Goal: Information Seeking & Learning: Learn about a topic

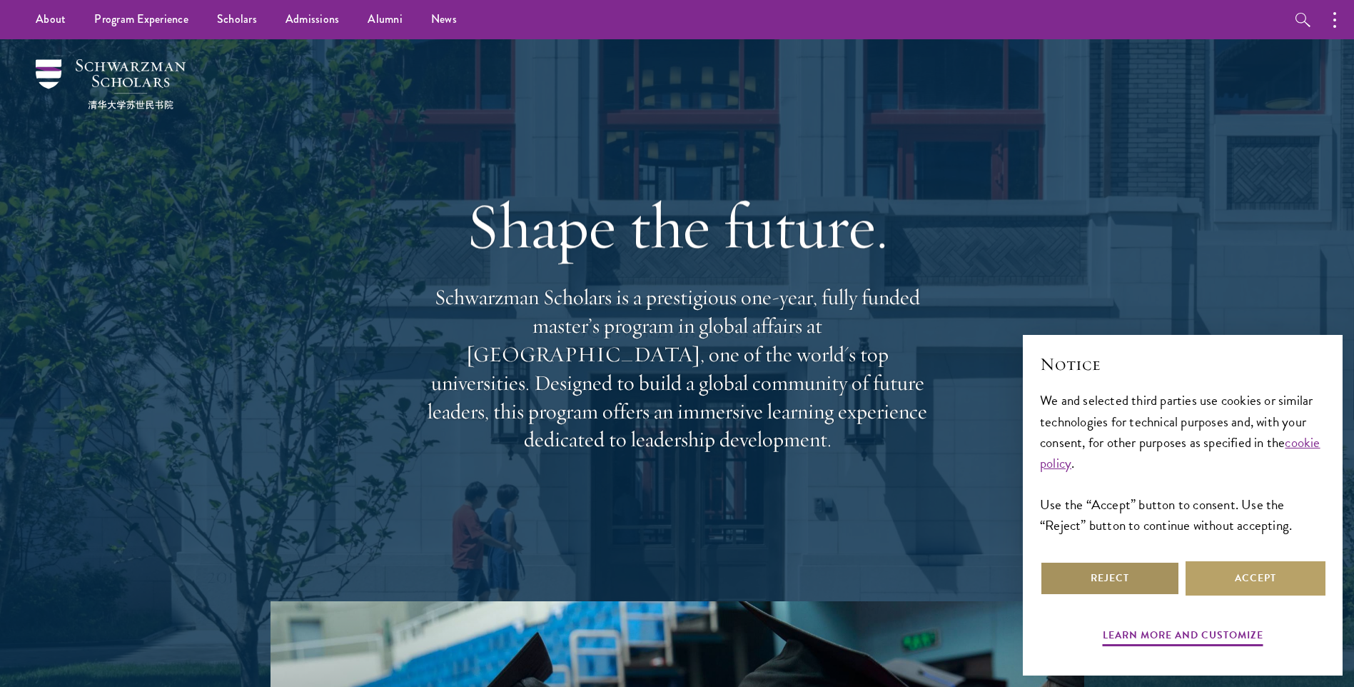
click at [1150, 577] on button "Reject" at bounding box center [1110, 578] width 140 height 34
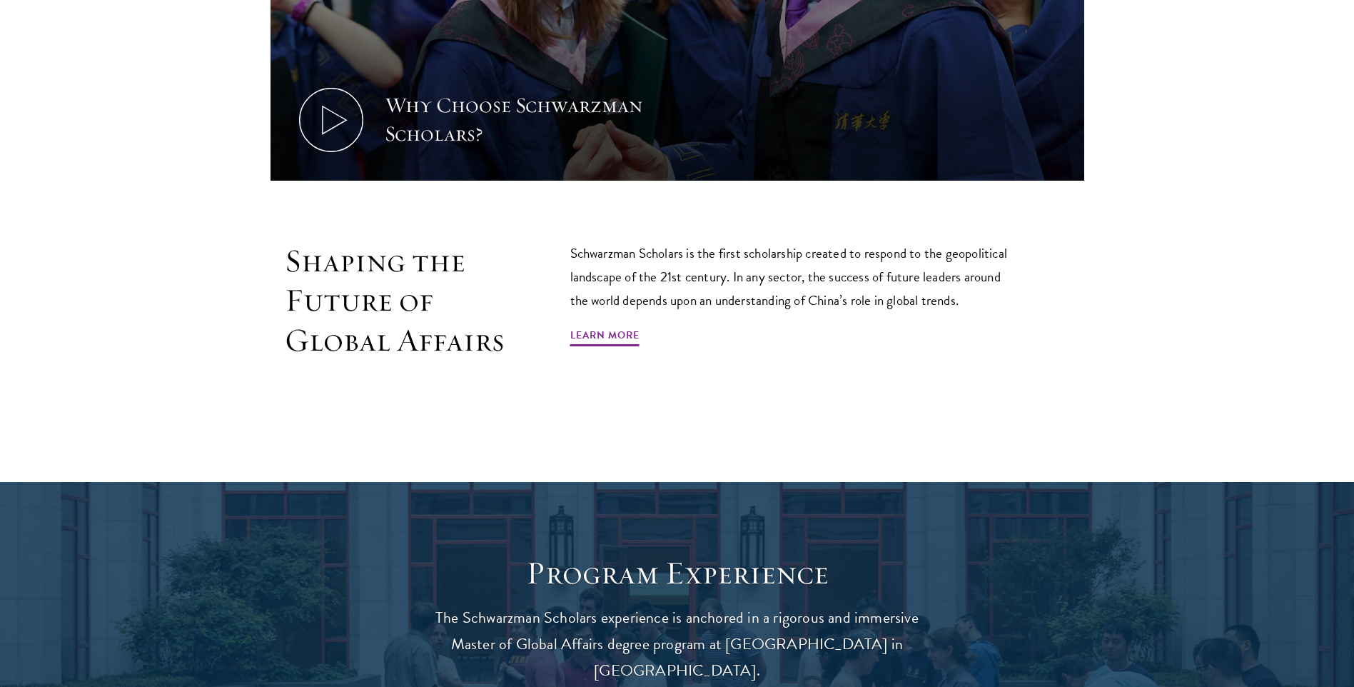
scroll to position [879, 0]
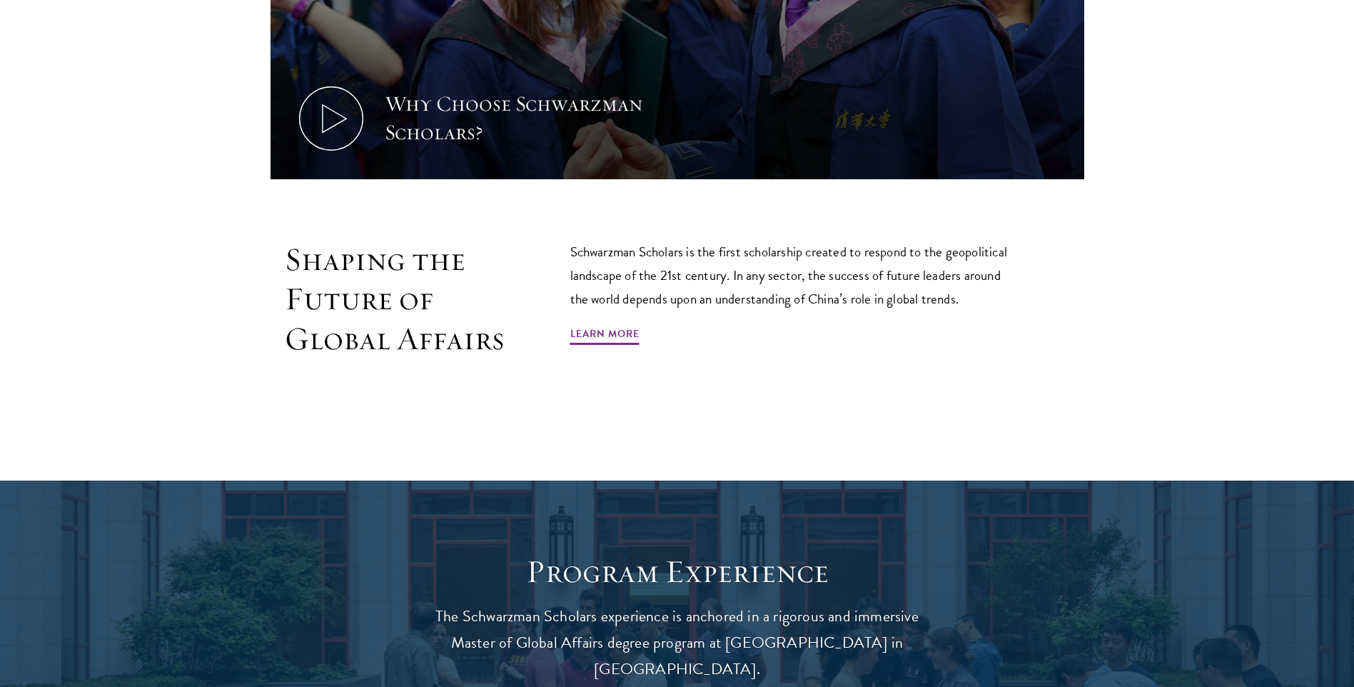
click at [586, 258] on p "Schwarzman Scholars is the first scholarship created to respond to the geopolit…" at bounding box center [795, 275] width 450 height 71
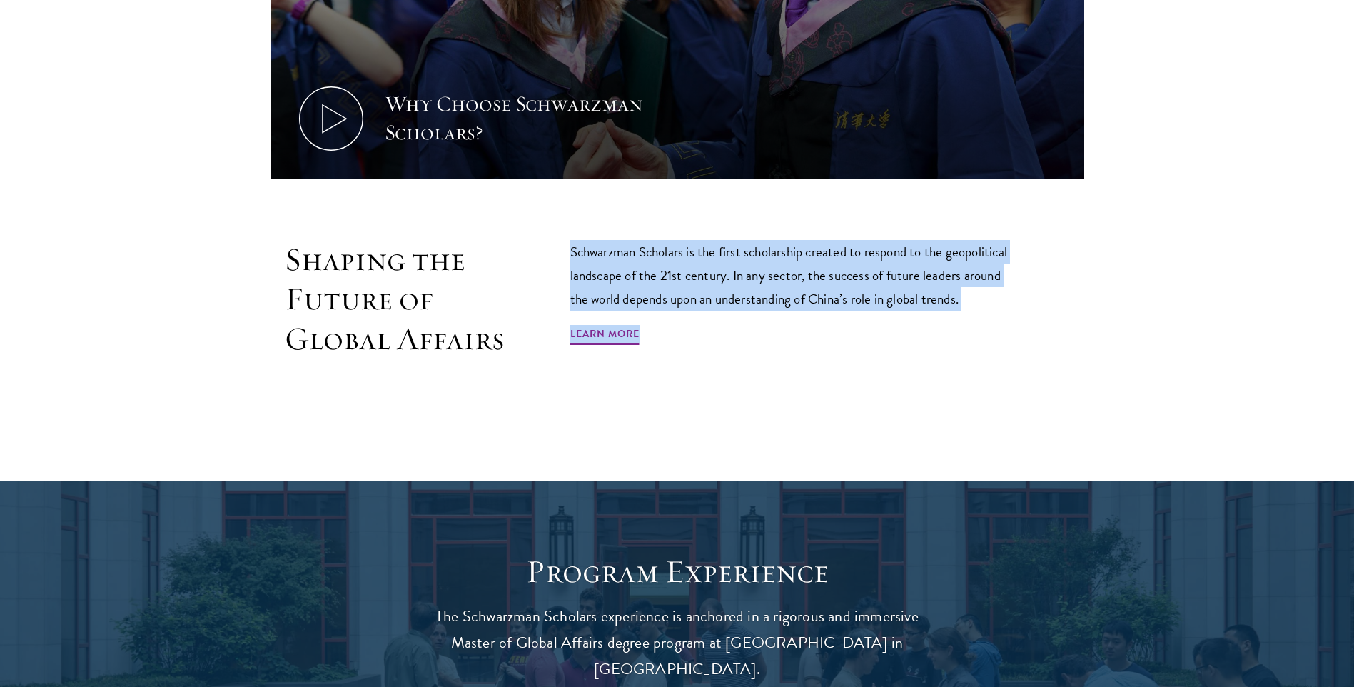
drag, startPoint x: 586, startPoint y: 258, endPoint x: 1027, endPoint y: 325, distance: 446.1
click at [1027, 325] on div "Shaping the Future of Global Affairs Schwarzman Scholars is the first scholarsh…" at bounding box center [678, 331] width 814 height 183
click at [869, 346] on div "Schwarzman Scholars is the first scholarship created to respond to the geopolit…" at bounding box center [795, 299] width 450 height 119
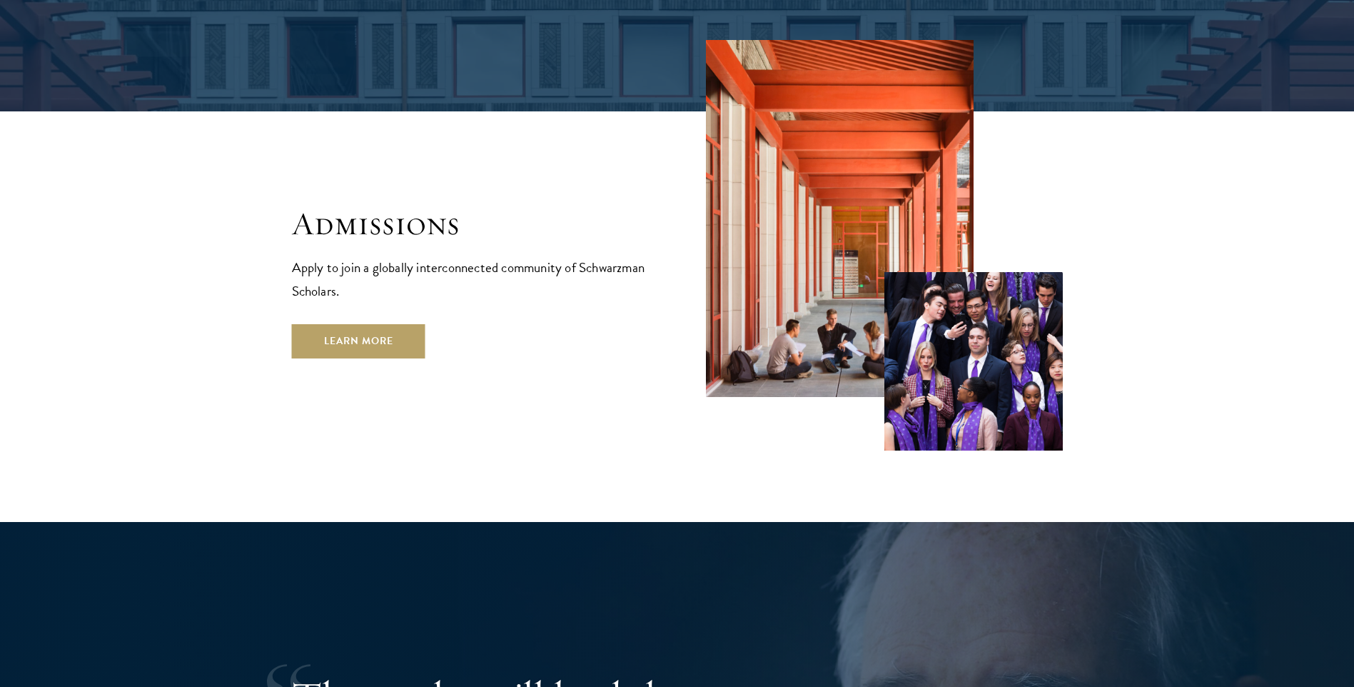
scroll to position [2418, 0]
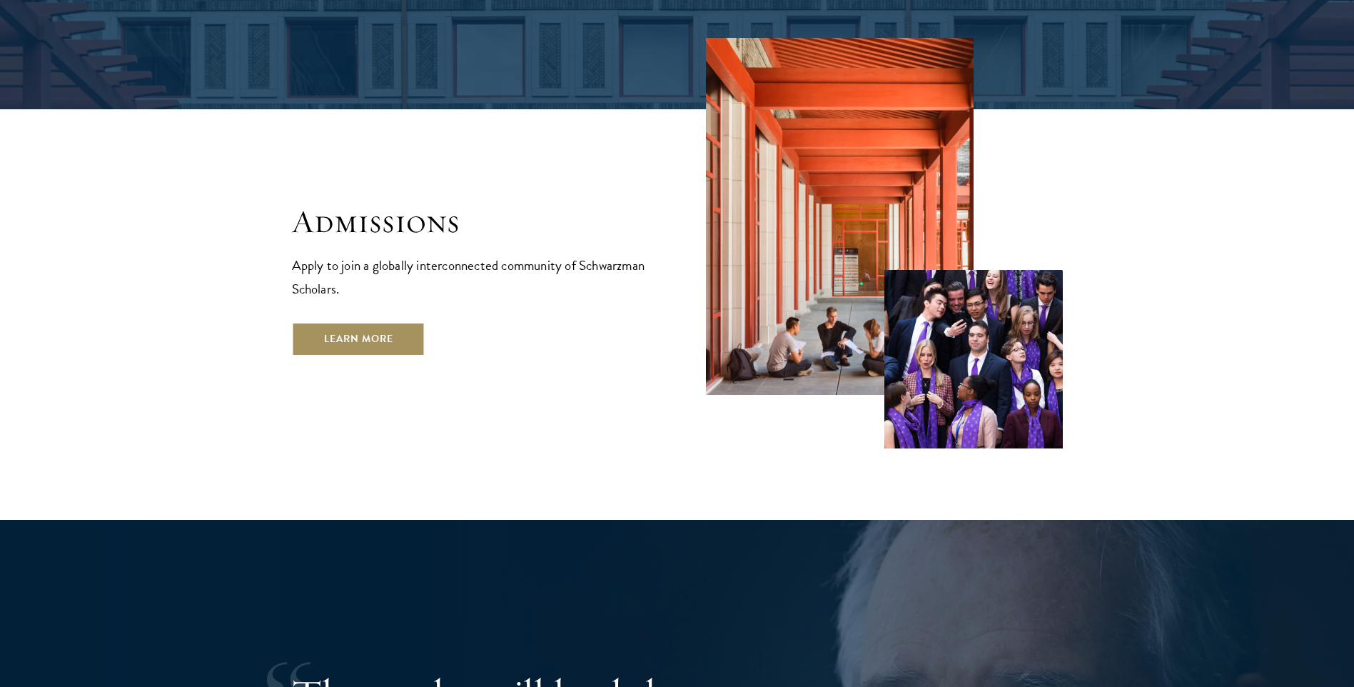
click at [336, 322] on link "Learn More" at bounding box center [358, 339] width 133 height 34
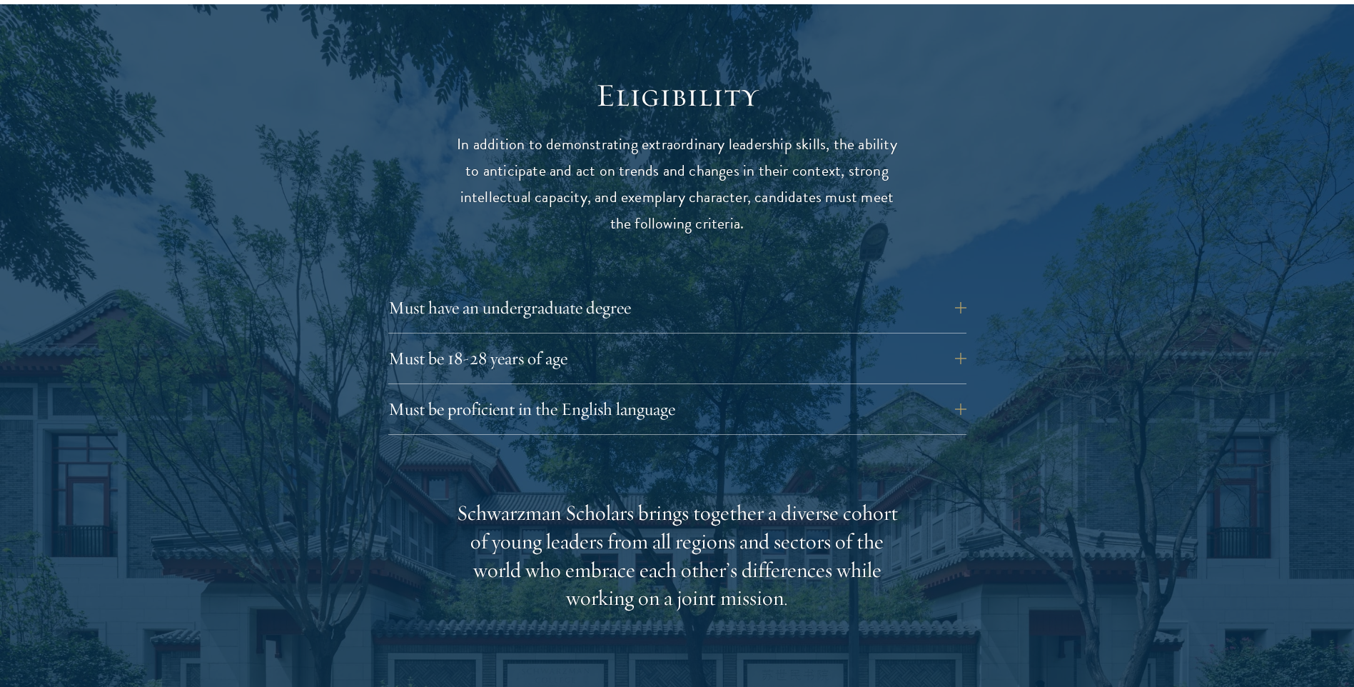
scroll to position [1836, 0]
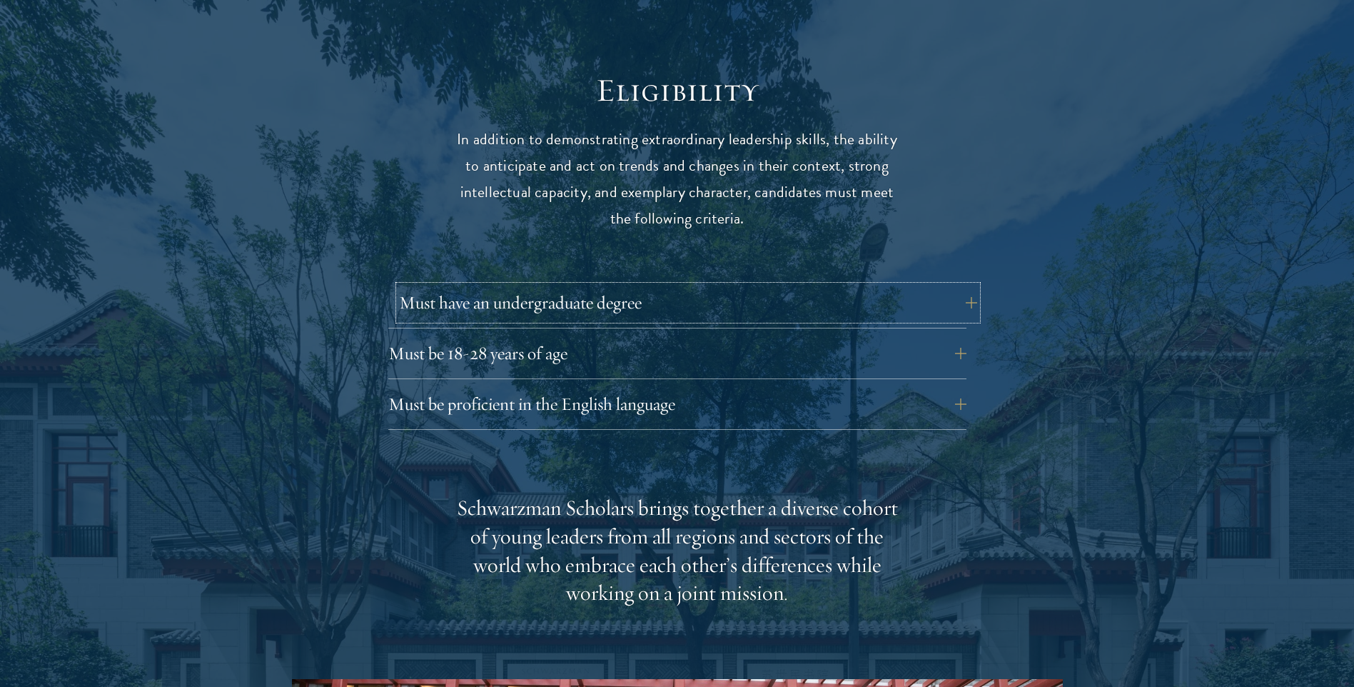
click at [497, 286] on button "Must have an undergraduate degree" at bounding box center [688, 303] width 578 height 34
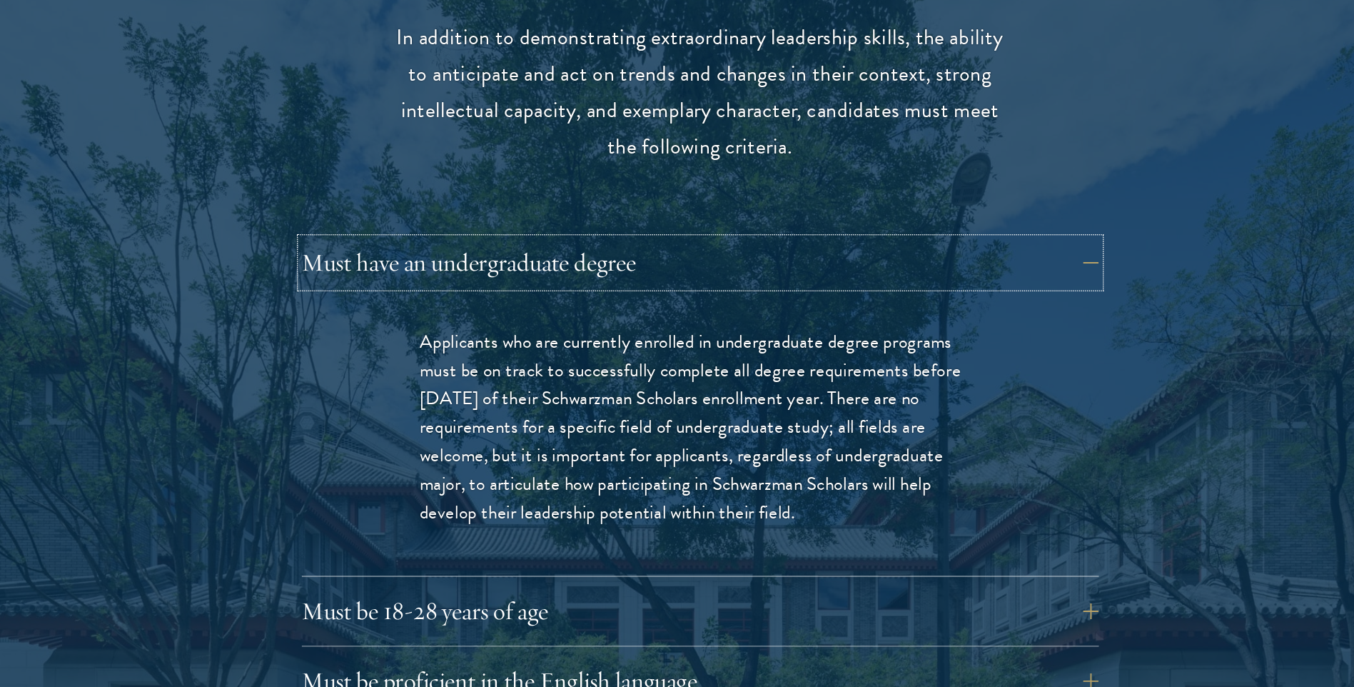
scroll to position [1910, 0]
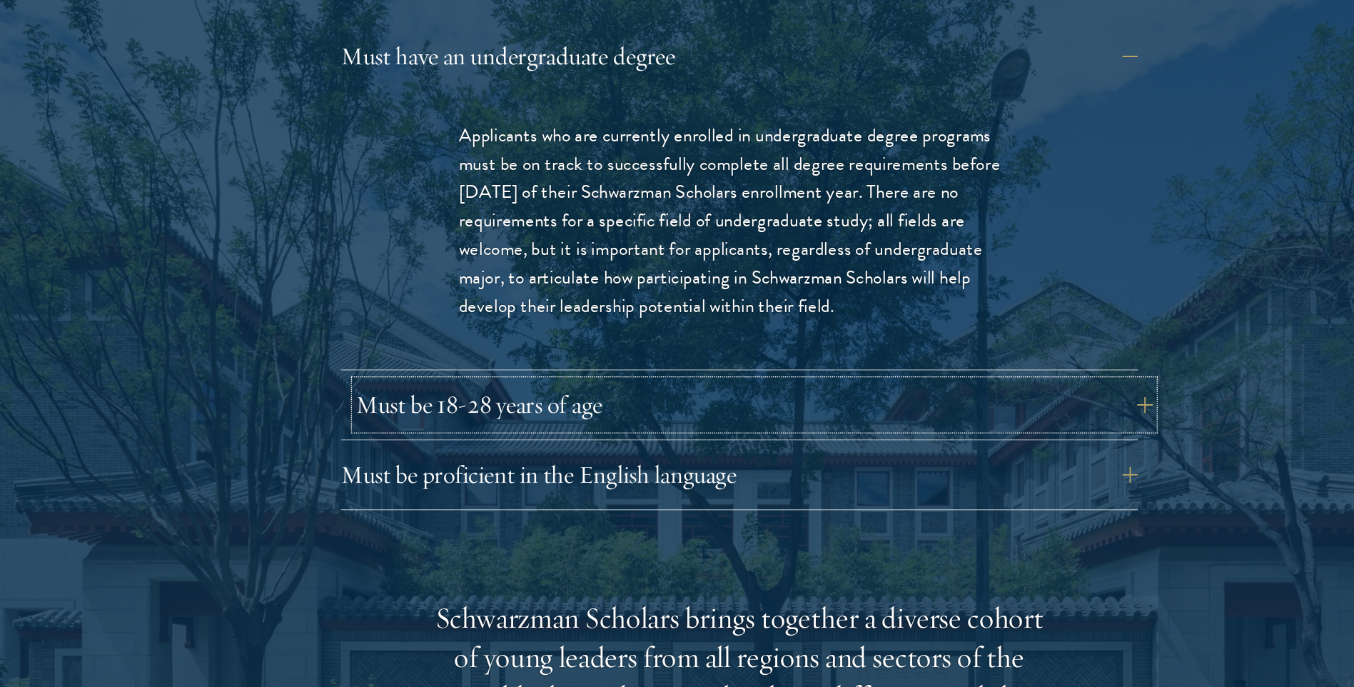
click at [555, 464] on button "Must be 18-28 years of age" at bounding box center [688, 481] width 578 height 34
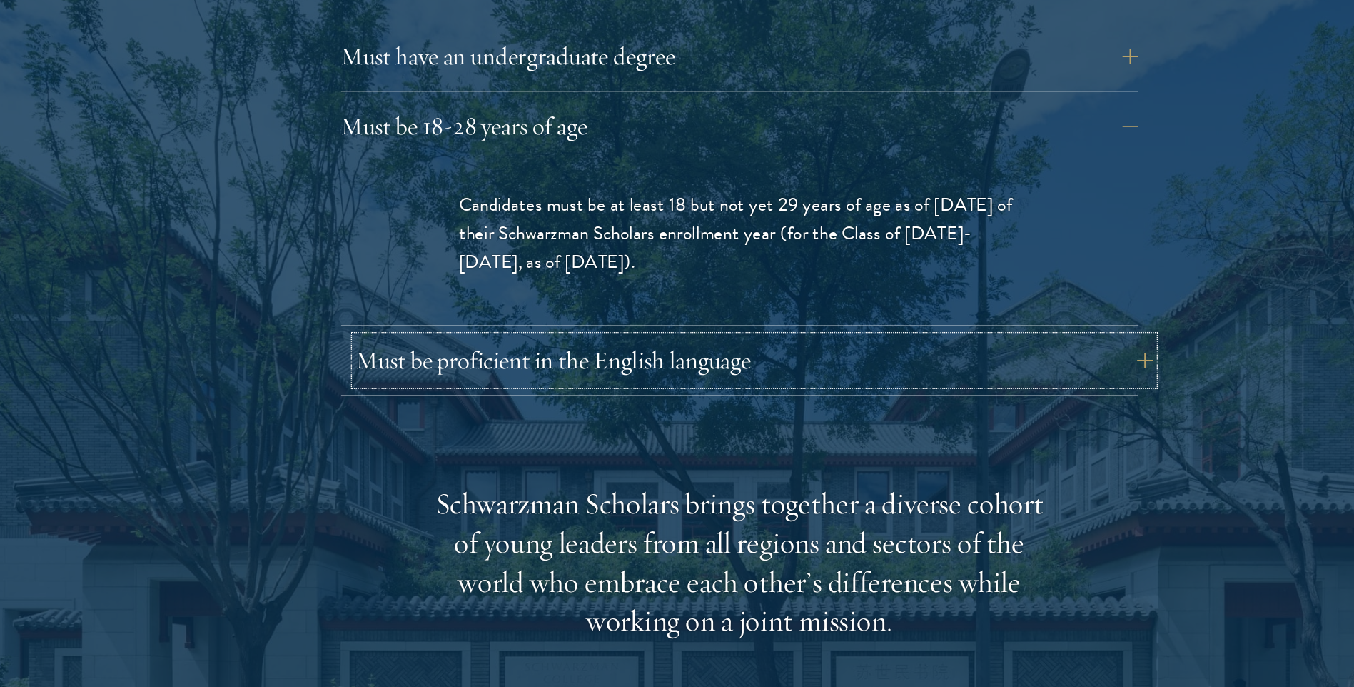
click at [562, 432] on button "Must be proficient in the English language" at bounding box center [688, 449] width 578 height 34
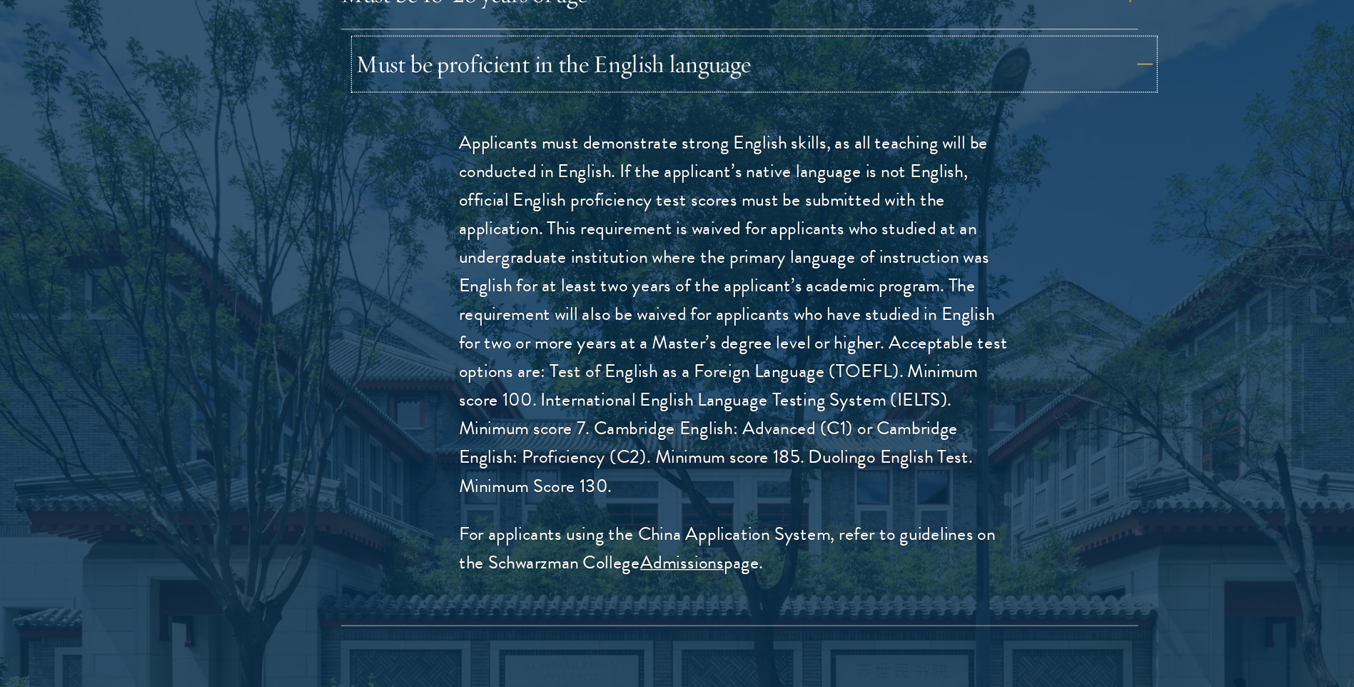
scroll to position [2195, 0]
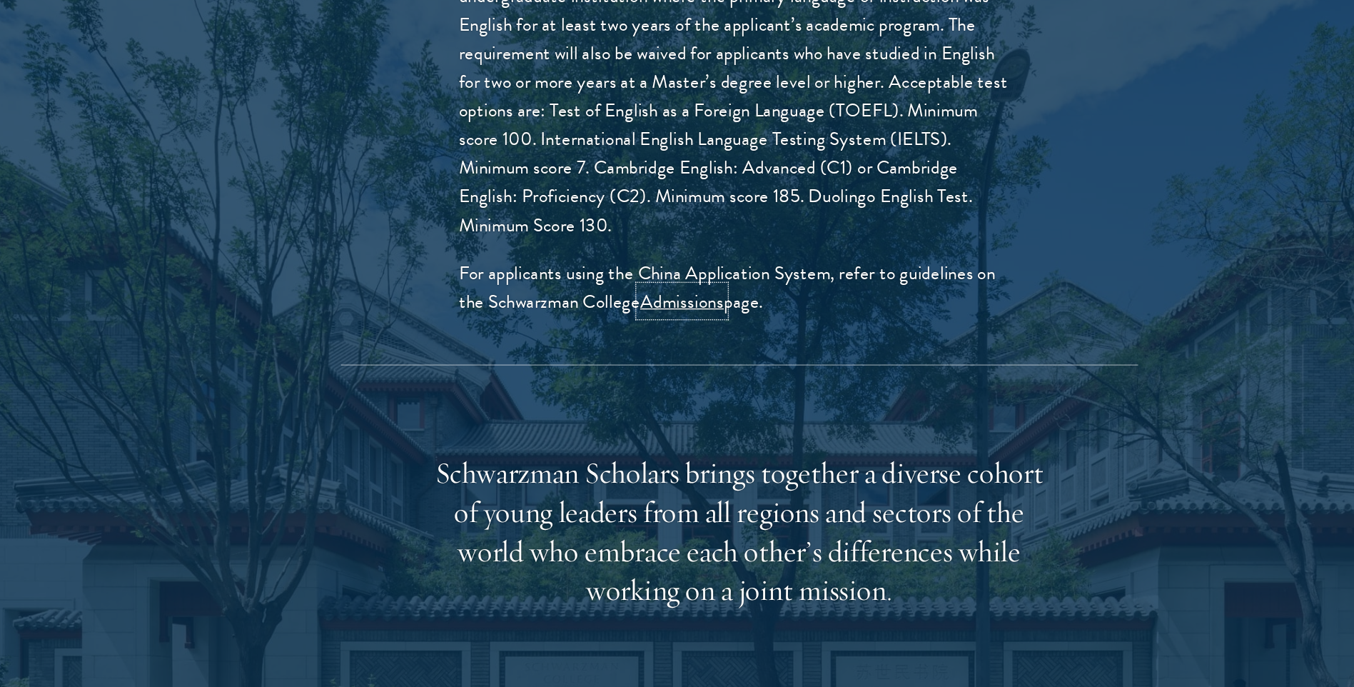
click at [630, 395] on link "Admissions" at bounding box center [635, 405] width 61 height 21
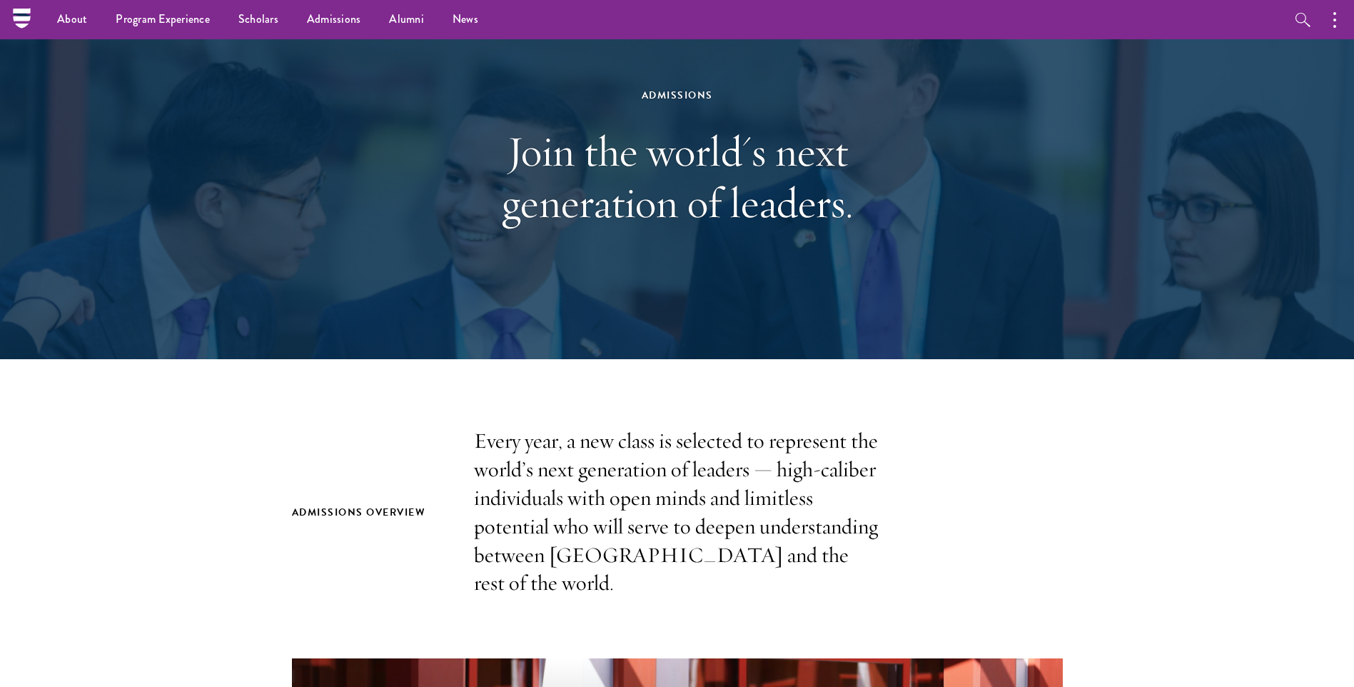
scroll to position [0, 0]
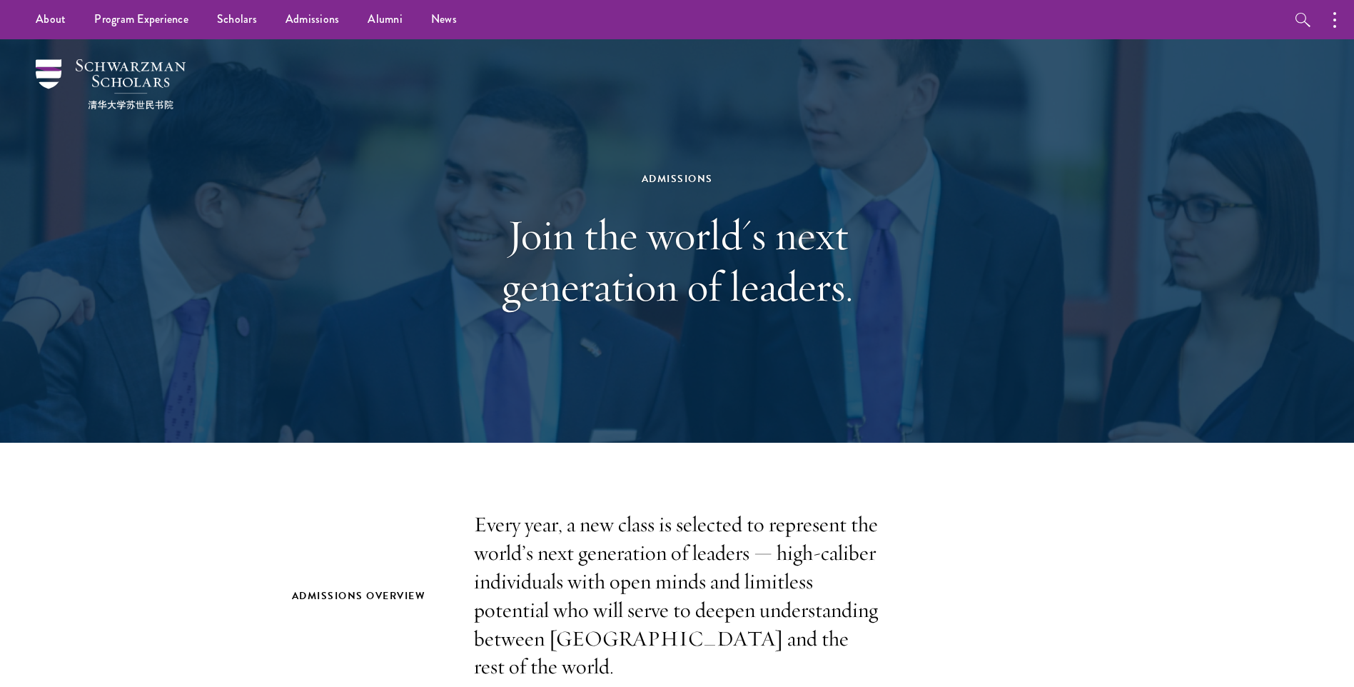
click at [985, 281] on div "Admissions Join the world's next generation of leaders." at bounding box center [677, 240] width 1028 height 403
